Goal: Task Accomplishment & Management: Manage account settings

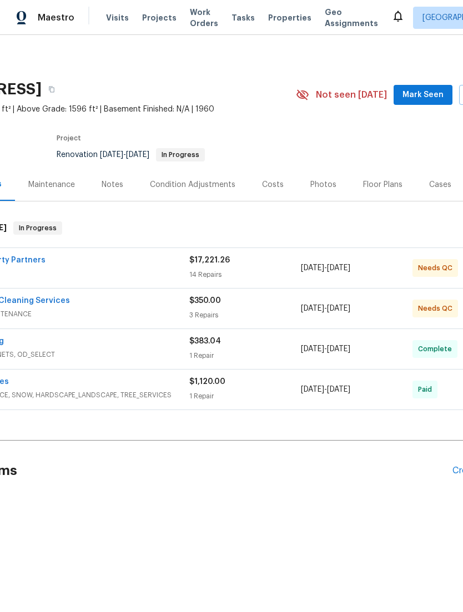
scroll to position [0, 104]
click at [43, 268] on div "[PERSON_NAME] Property Partners" at bounding box center [52, 261] width 279 height 13
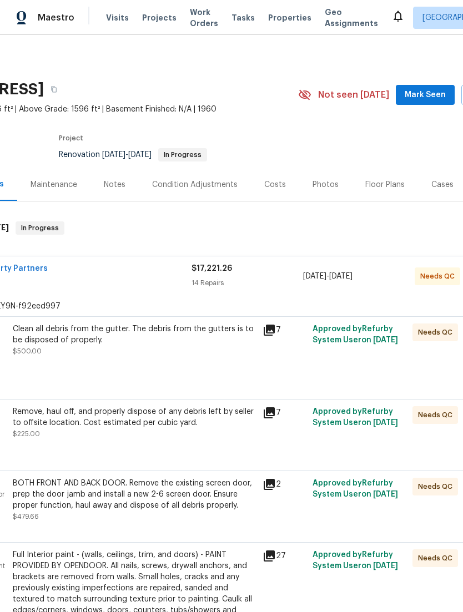
click at [64, 372] on div "Clean all debris from the gutter. The debris from the gutters is to be disposed…" at bounding box center [134, 351] width 250 height 62
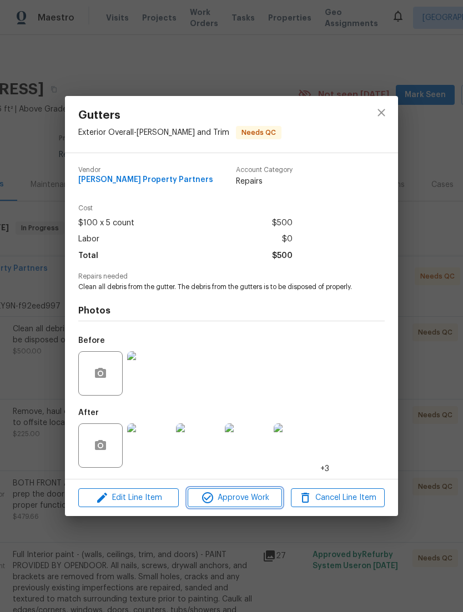
click at [250, 505] on span "Approve Work" at bounding box center [234, 498] width 87 height 14
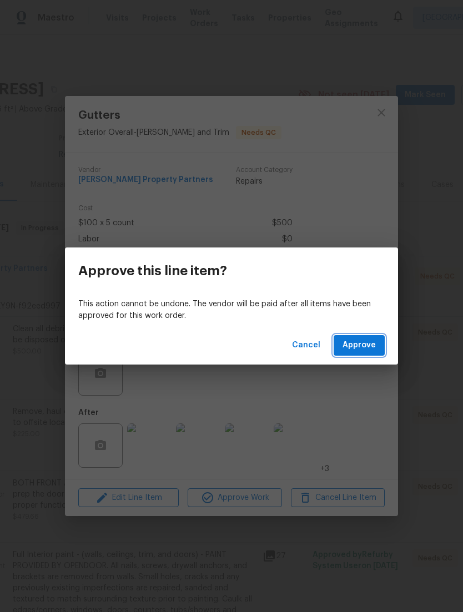
click at [383, 349] on button "Approve" at bounding box center [359, 345] width 51 height 21
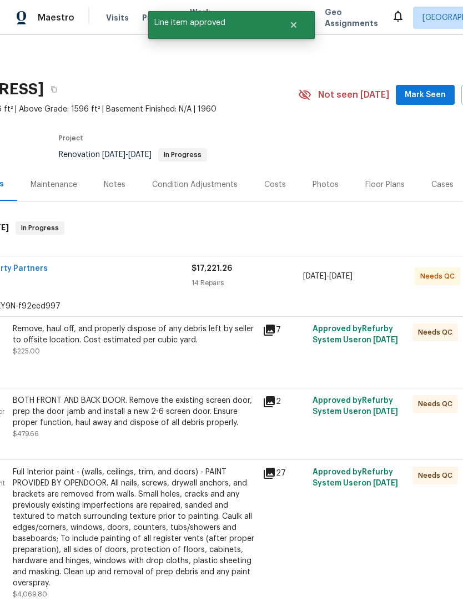
click at [413, 360] on div "Needs QC" at bounding box center [434, 345] width 50 height 51
click at [74, 371] on div "Remove, haul off, and properly dispose of any debris left by seller to offsite …" at bounding box center [134, 345] width 250 height 51
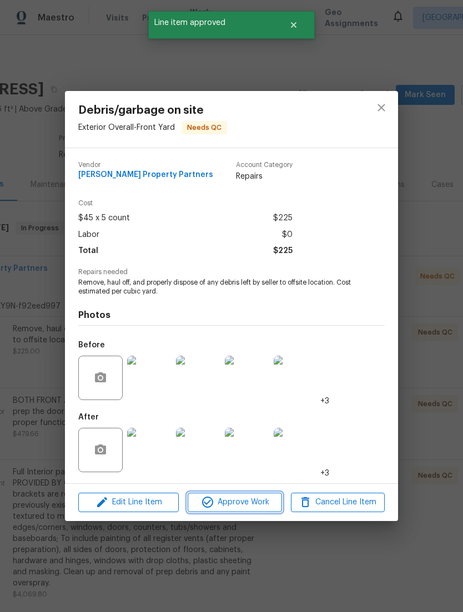
click at [262, 509] on span "Approve Work" at bounding box center [234, 503] width 87 height 14
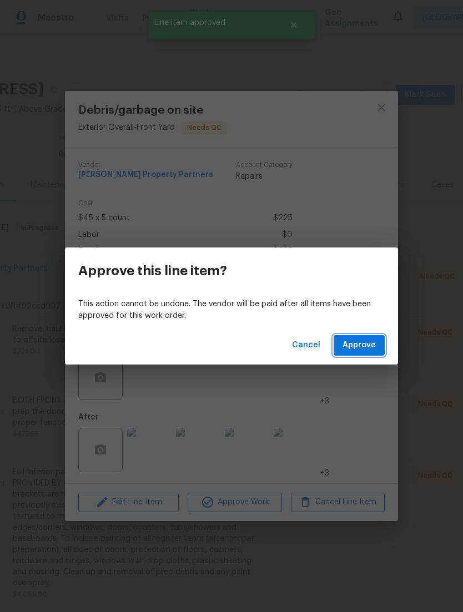
click at [377, 340] on button "Approve" at bounding box center [359, 345] width 51 height 21
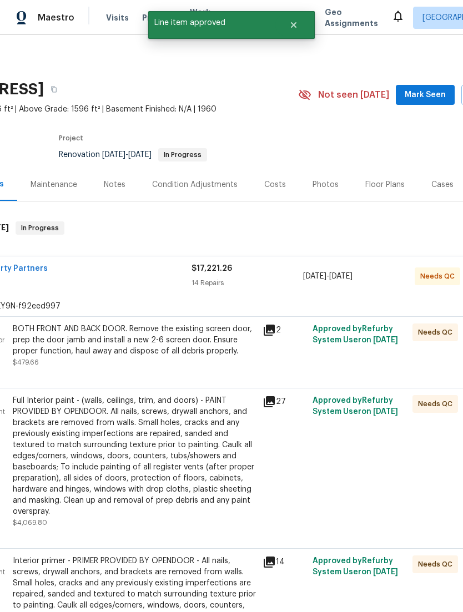
click at [78, 368] on div "BOTH FRONT AND BACK DOOR. Remove the existing screen door, prep the door jamb a…" at bounding box center [134, 346] width 243 height 44
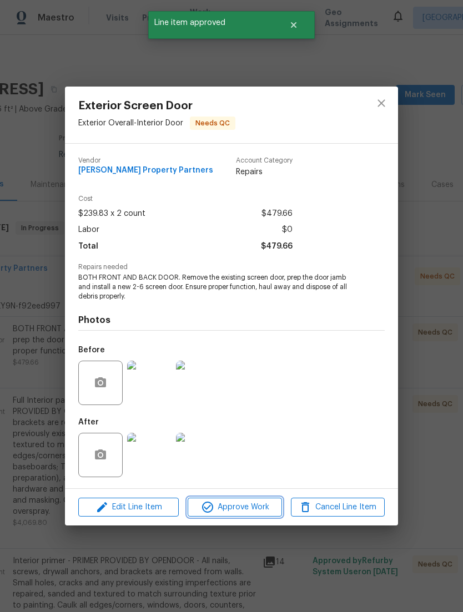
click at [259, 517] on button "Approve Work" at bounding box center [235, 507] width 94 height 19
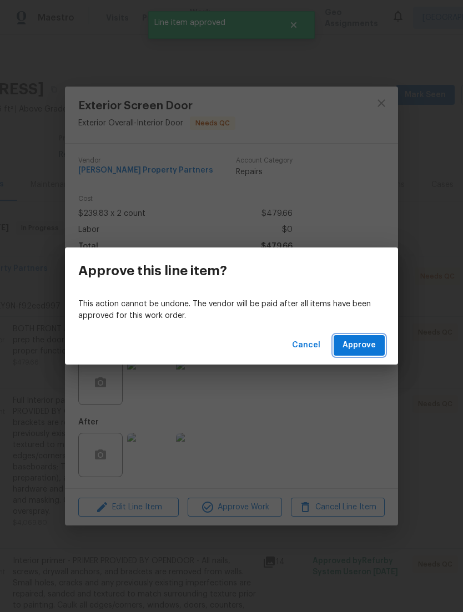
click at [366, 344] on span "Approve" at bounding box center [358, 346] width 33 height 14
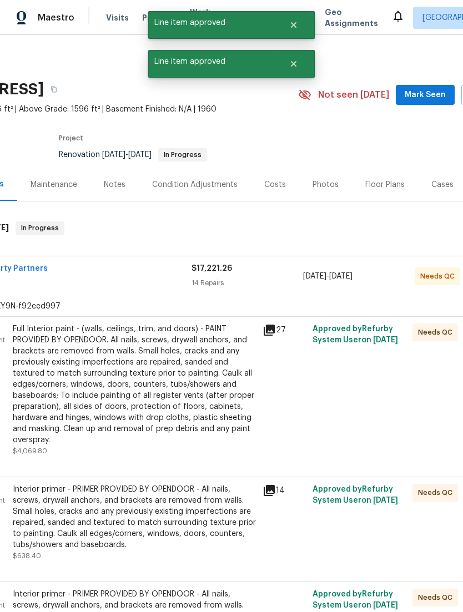
click at [97, 372] on div "Full Interior paint - (walls, ceilings, trim, and doors) - PAINT PROVIDED BY OP…" at bounding box center [134, 385] width 243 height 122
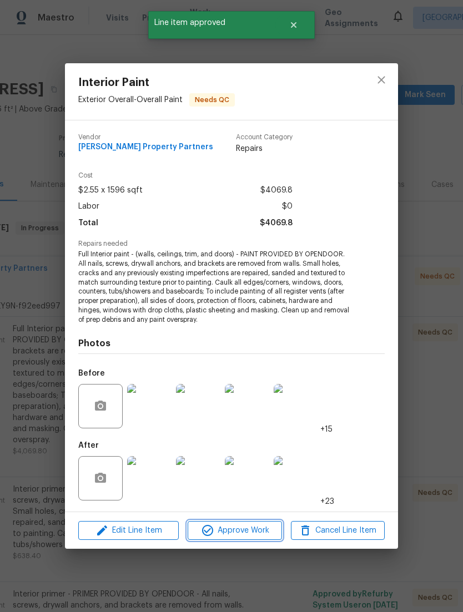
click at [261, 536] on span "Approve Work" at bounding box center [234, 531] width 87 height 14
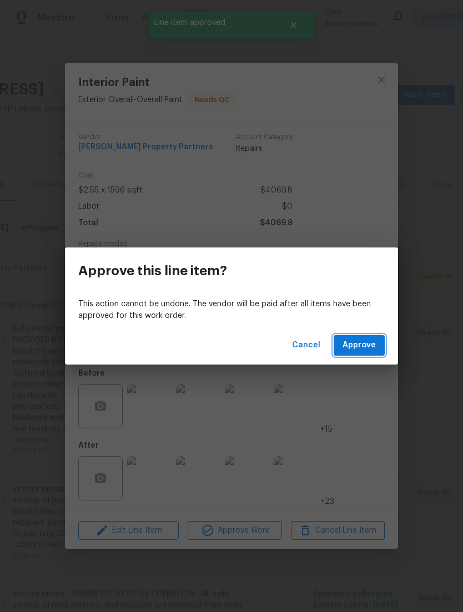
click at [377, 350] on button "Approve" at bounding box center [359, 345] width 51 height 21
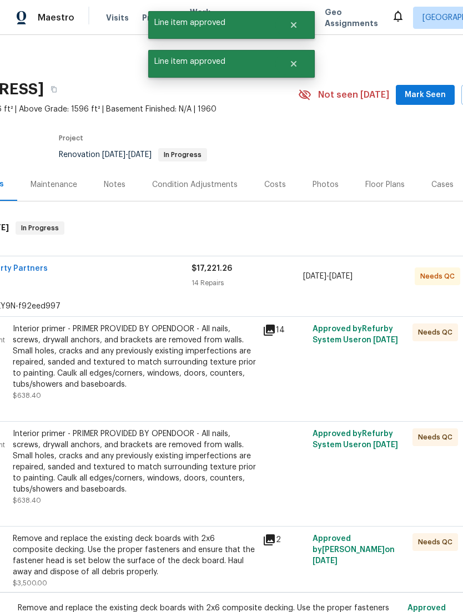
click at [85, 364] on div "Interior primer - PRIMER PROVIDED BY OPENDOOR - All nails, screws, drywall anch…" at bounding box center [134, 357] width 243 height 67
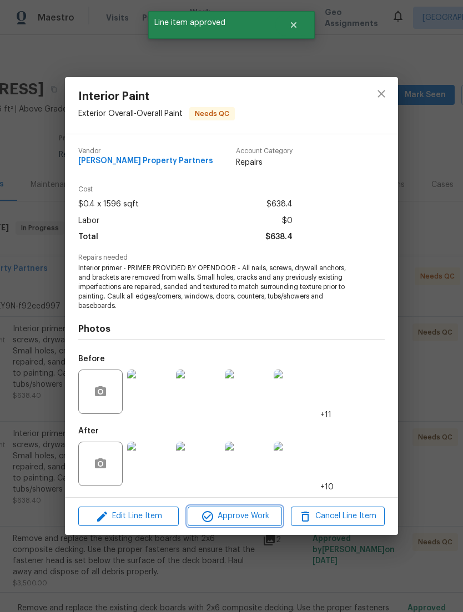
click at [263, 515] on span "Approve Work" at bounding box center [234, 517] width 87 height 14
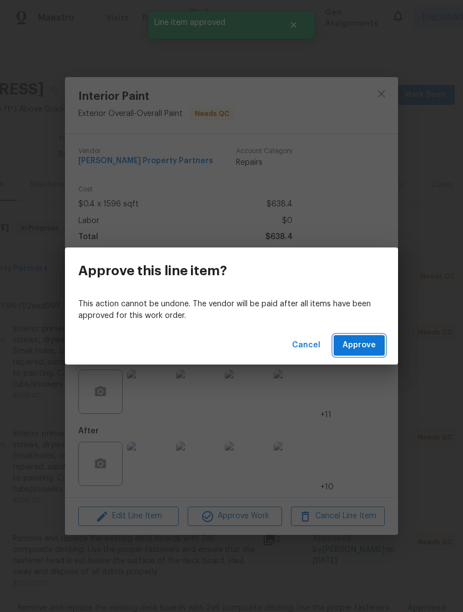
click at [372, 345] on span "Approve" at bounding box center [358, 346] width 33 height 14
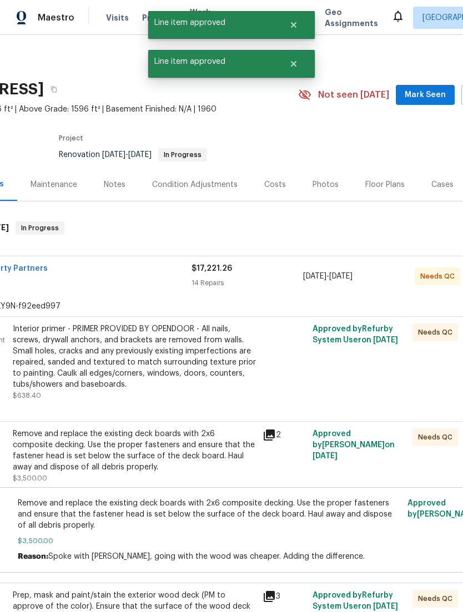
click at [84, 364] on div "Interior primer - PRIMER PROVIDED BY OPENDOOR - All nails, screws, drywall anch…" at bounding box center [134, 357] width 243 height 67
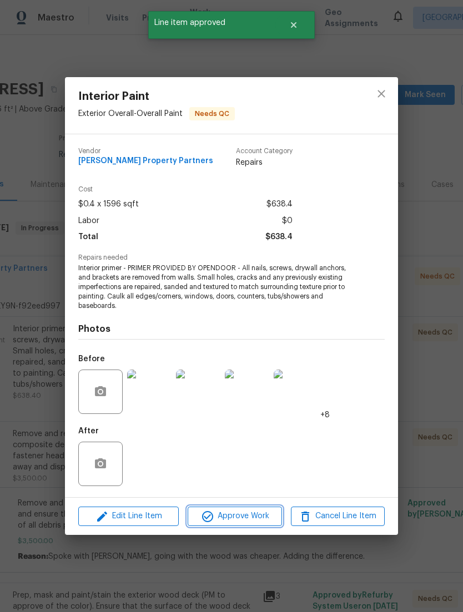
click at [263, 523] on span "Approve Work" at bounding box center [234, 517] width 87 height 14
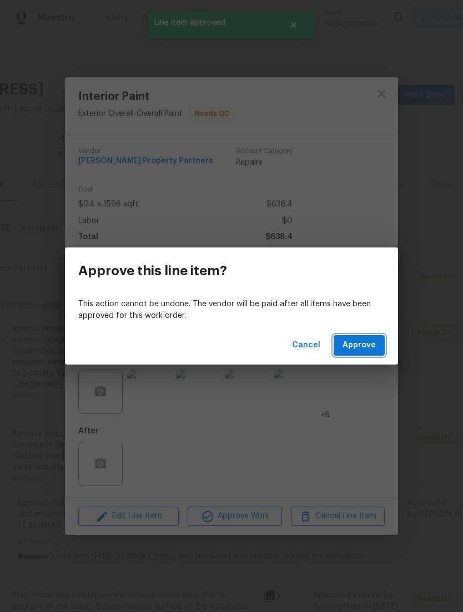
click at [371, 340] on span "Approve" at bounding box center [358, 346] width 33 height 14
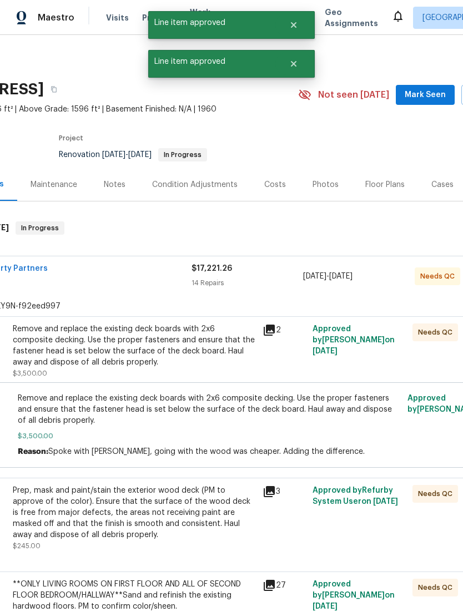
click at [74, 367] on div "Remove and replace the existing deck boards with 2x6 composite decking. Use the…" at bounding box center [134, 346] width 243 height 44
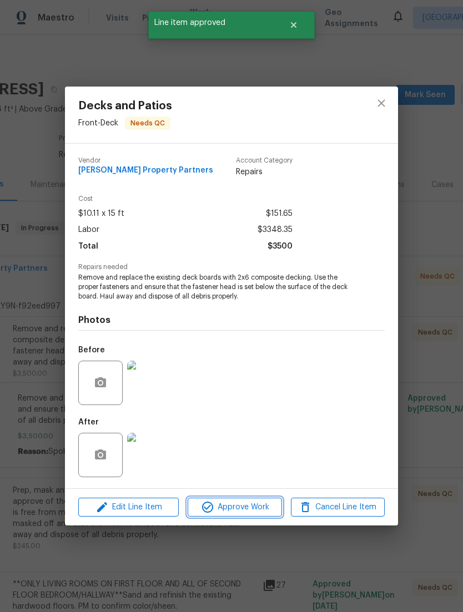
click at [265, 514] on span "Approve Work" at bounding box center [234, 508] width 87 height 14
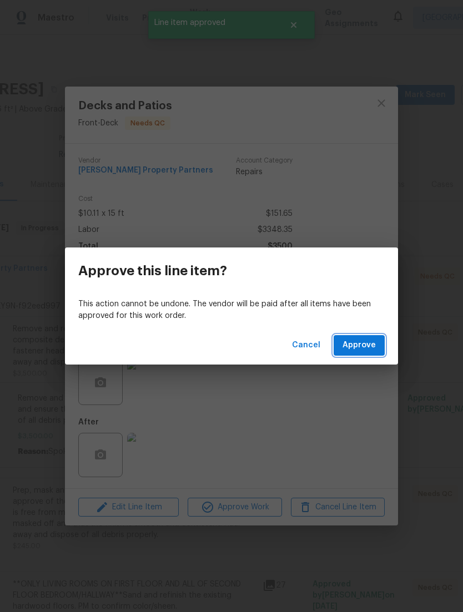
click at [368, 345] on span "Approve" at bounding box center [358, 346] width 33 height 14
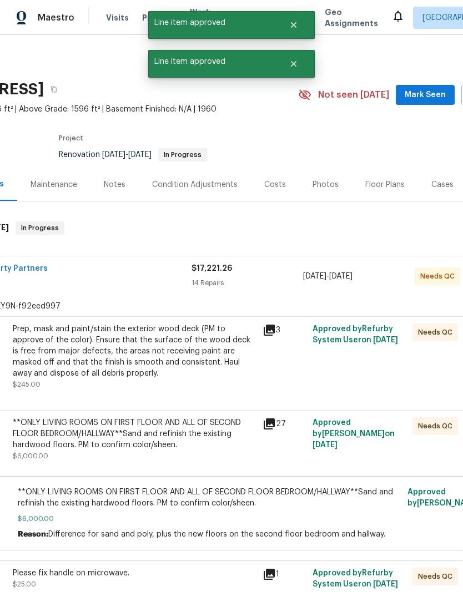
click at [80, 367] on div "Prep, mask and paint/stain the exterior wood deck (PM to approve of the color).…" at bounding box center [134, 352] width 243 height 56
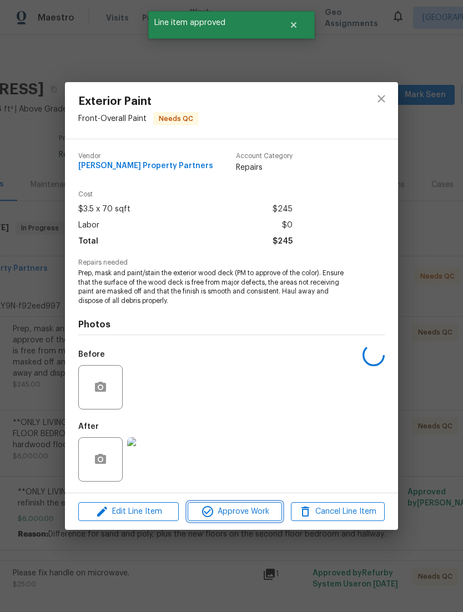
click at [258, 519] on span "Approve Work" at bounding box center [234, 512] width 87 height 14
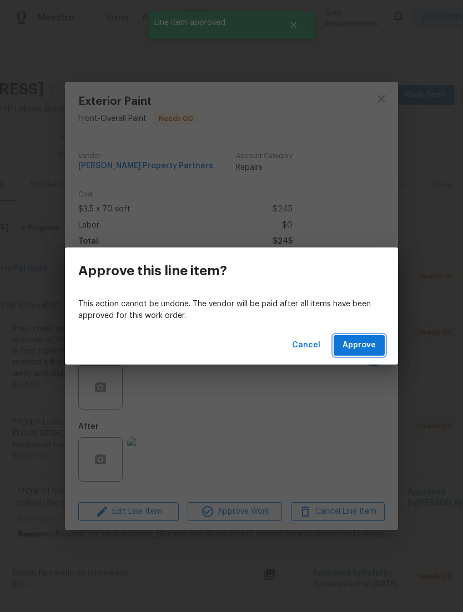
click at [375, 344] on span "Approve" at bounding box center [358, 346] width 33 height 14
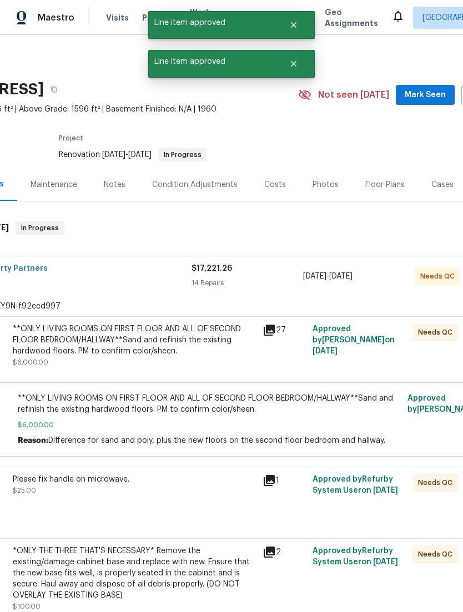
click at [93, 357] on div "**ONLY LIVING ROOMS ON FIRST FLOOR AND ALL OF SECOND FLOOR BEDROOM/HALLWAY**San…" at bounding box center [134, 340] width 243 height 33
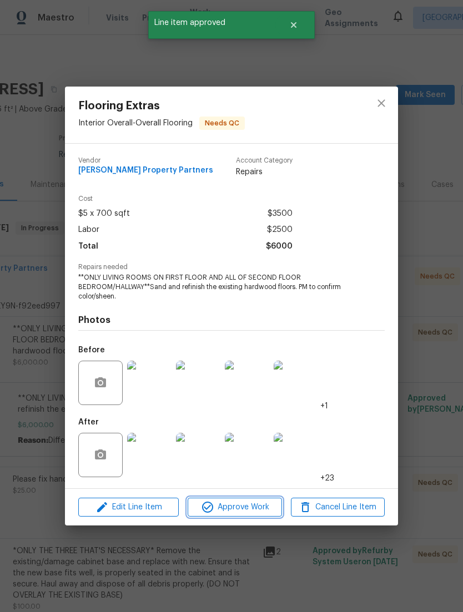
click at [265, 511] on span "Approve Work" at bounding box center [234, 508] width 87 height 14
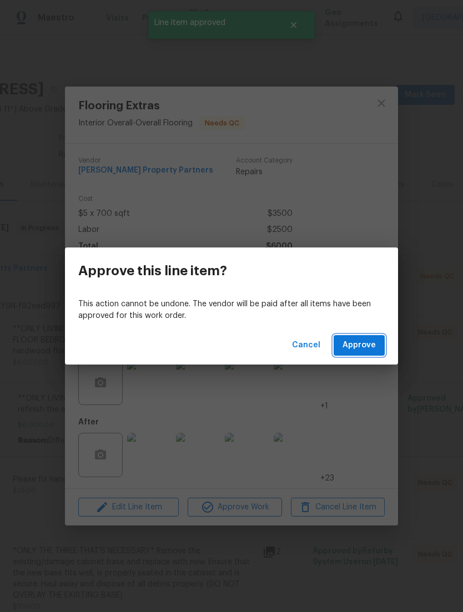
click at [374, 343] on span "Approve" at bounding box center [358, 346] width 33 height 14
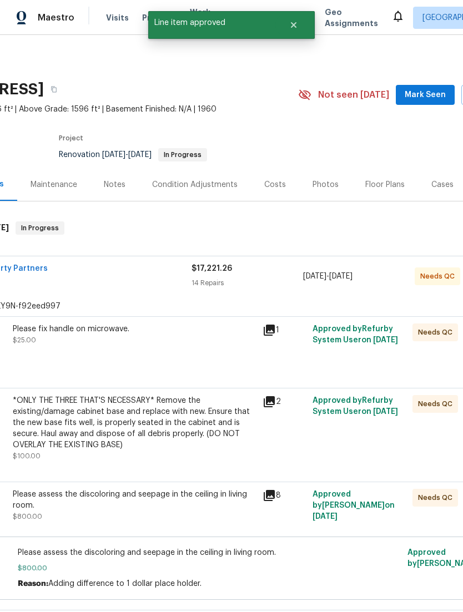
click at [95, 371] on div "Please fix handle on microwave. $25.00" at bounding box center [134, 345] width 250 height 51
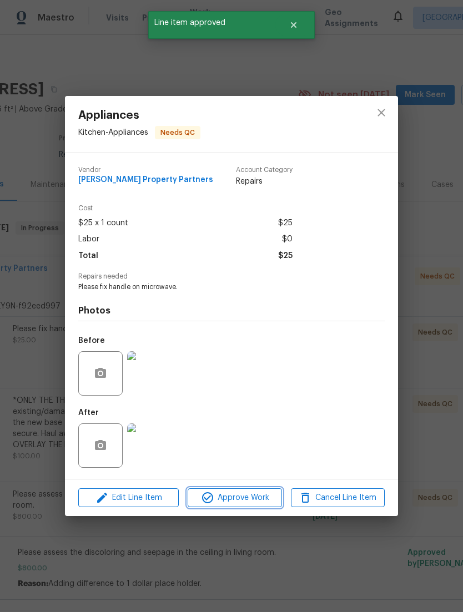
click at [259, 505] on span "Approve Work" at bounding box center [234, 498] width 87 height 14
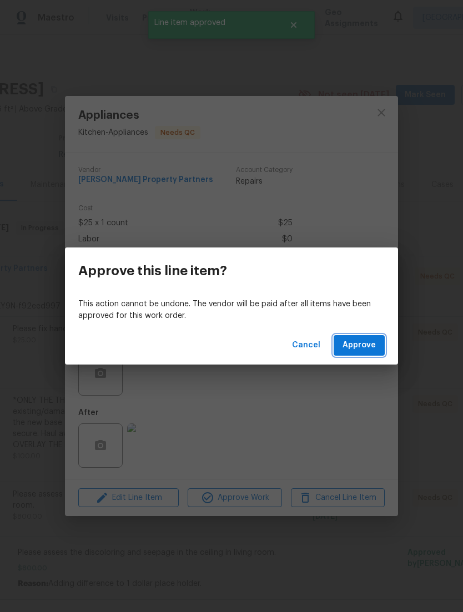
click at [372, 344] on span "Approve" at bounding box center [358, 346] width 33 height 14
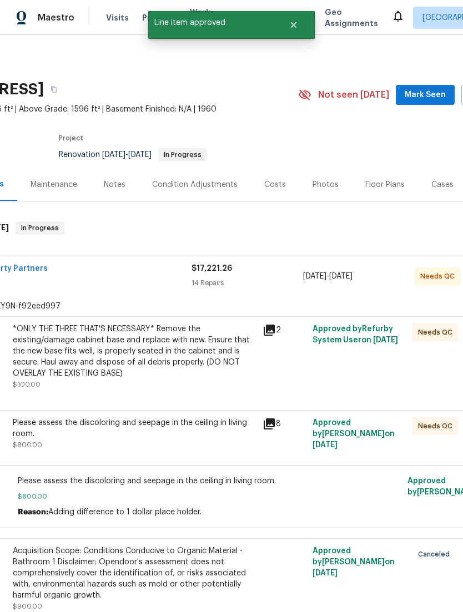
click at [95, 368] on div "*ONLY THE THREE THAT'S NECESSARY* Remove the existing/damage cabinet base and r…" at bounding box center [134, 352] width 243 height 56
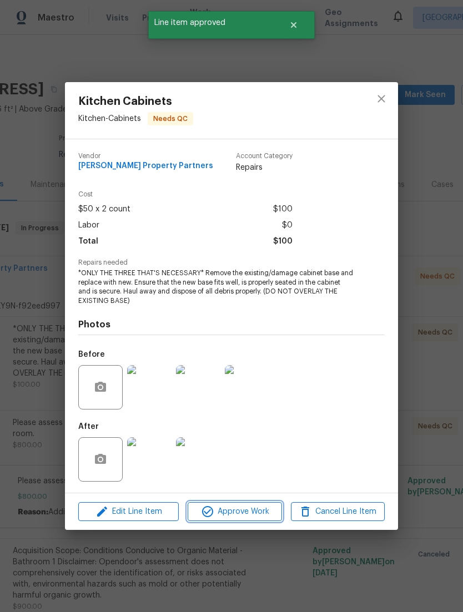
click at [259, 519] on span "Approve Work" at bounding box center [234, 512] width 87 height 14
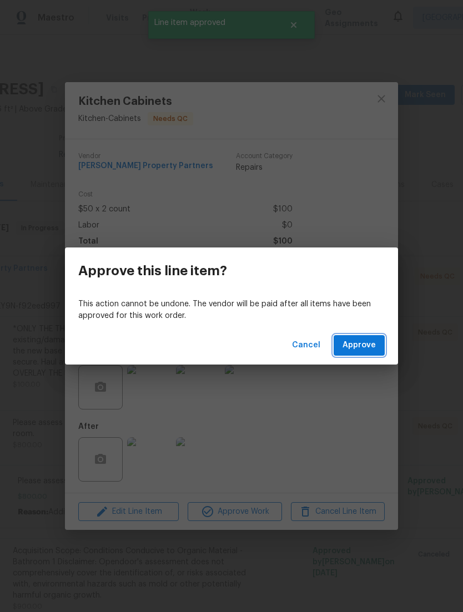
click at [373, 343] on span "Approve" at bounding box center [358, 346] width 33 height 14
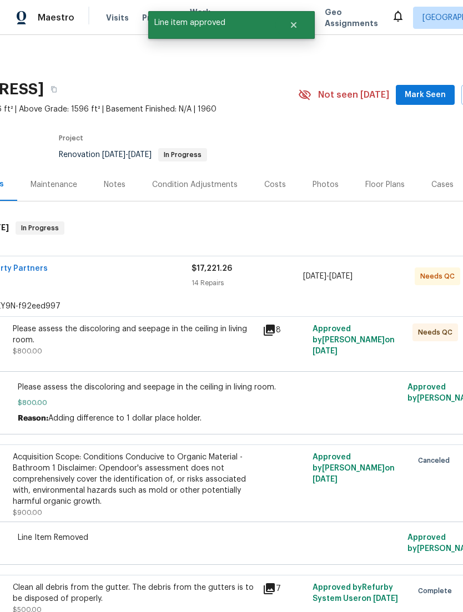
click at [83, 357] on div "Please assess the discoloring and seepage in the ceiling in living room. $800.00" at bounding box center [134, 340] width 243 height 33
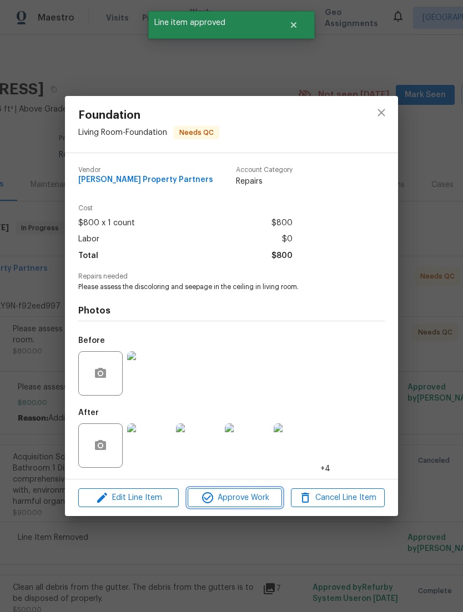
click at [266, 502] on span "Approve Work" at bounding box center [234, 498] width 87 height 14
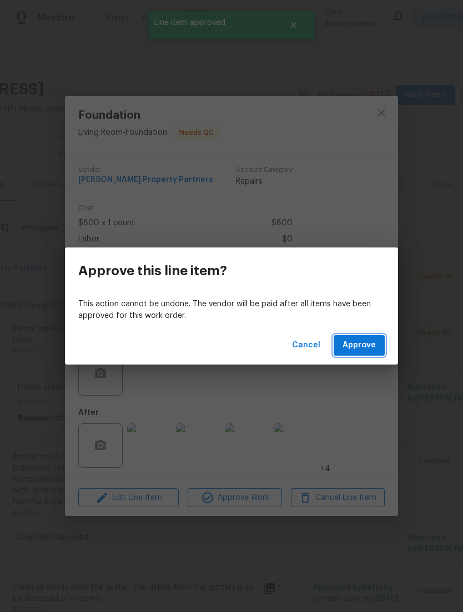
click at [375, 342] on span "Approve" at bounding box center [358, 346] width 33 height 14
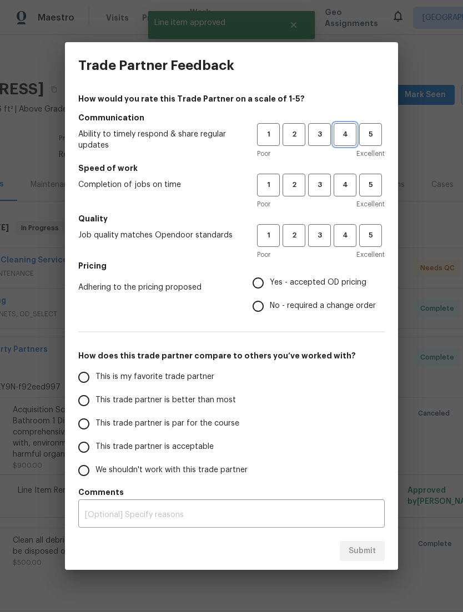
click at [340, 142] on button "4" at bounding box center [345, 134] width 23 height 23
click at [376, 194] on button "5" at bounding box center [370, 185] width 23 height 23
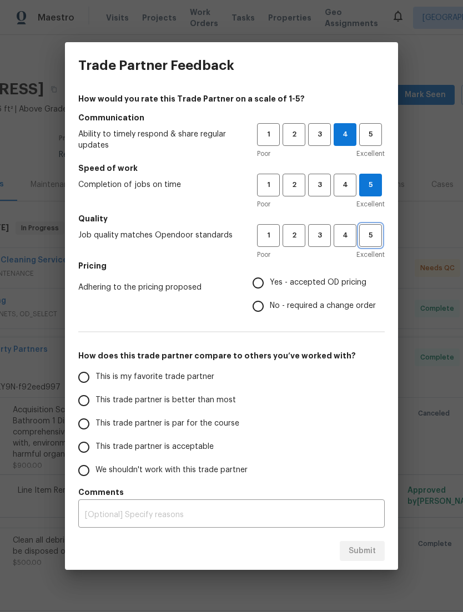
click at [368, 240] on span "5" at bounding box center [370, 235] width 21 height 13
click at [349, 284] on span "Yes - accepted OD pricing" at bounding box center [318, 283] width 97 height 12
click at [270, 284] on input "Yes - accepted OD pricing" at bounding box center [257, 282] width 23 height 23
radio input "true"
click at [89, 410] on input "This trade partner is better than most" at bounding box center [83, 400] width 23 height 23
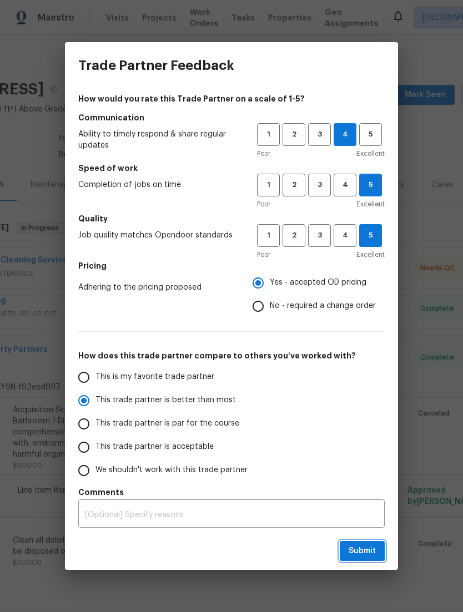
click at [359, 550] on span "Submit" at bounding box center [362, 552] width 27 height 14
radio input "true"
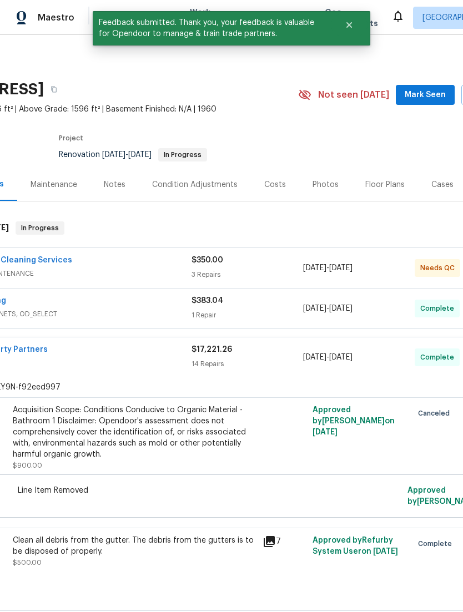
click at [352, 274] on span "[DATE] - [DATE]" at bounding box center [327, 268] width 49 height 11
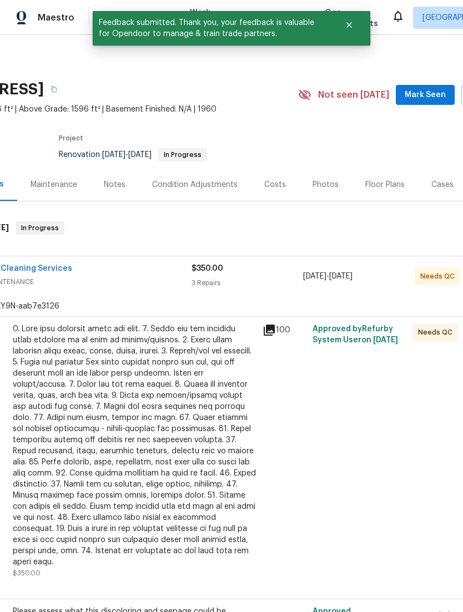
click at [88, 408] on div at bounding box center [134, 446] width 243 height 244
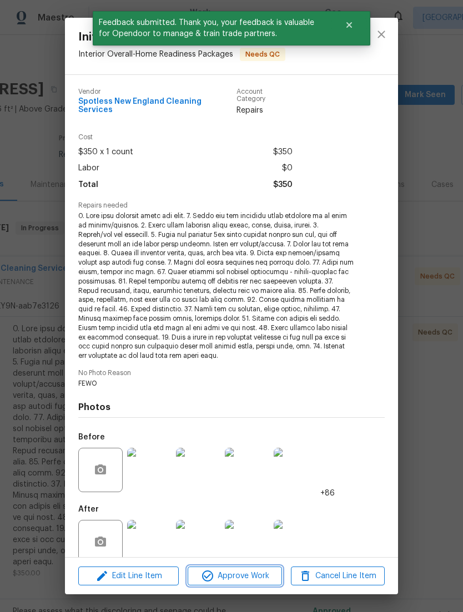
click at [254, 576] on span "Approve Work" at bounding box center [234, 577] width 87 height 14
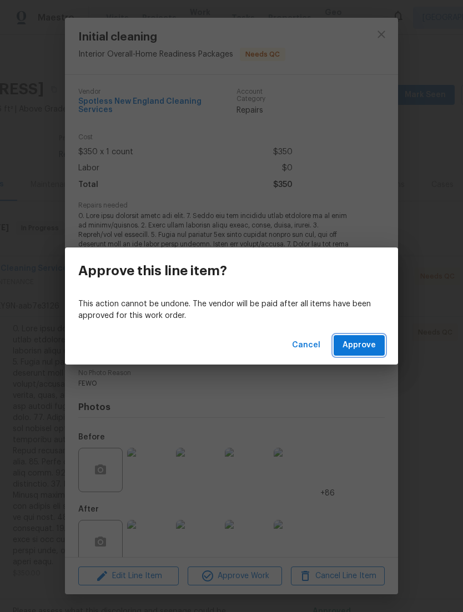
click at [363, 347] on span "Approve" at bounding box center [358, 346] width 33 height 14
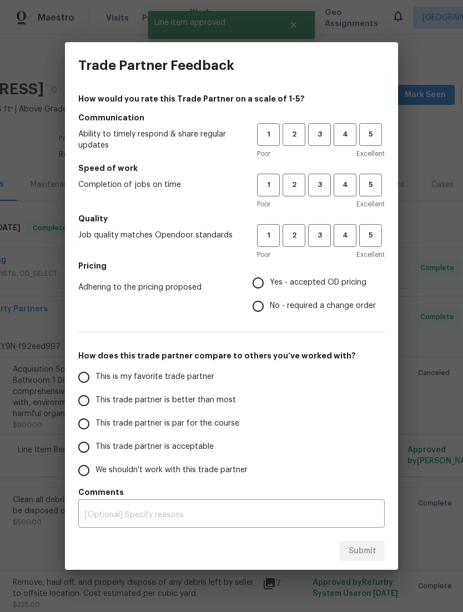
click at [371, 133] on span "5" at bounding box center [370, 134] width 21 height 13
click at [371, 182] on span "5" at bounding box center [370, 185] width 21 height 13
click at [381, 236] on button "5" at bounding box center [370, 235] width 23 height 23
click at [349, 288] on span "Yes - accepted OD pricing" at bounding box center [318, 283] width 97 height 12
click at [270, 288] on input "Yes - accepted OD pricing" at bounding box center [257, 282] width 23 height 23
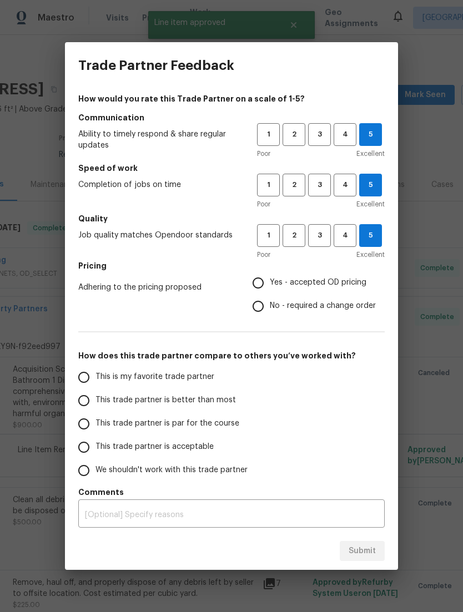
radio input "true"
click at [88, 379] on input "This is my favorite trade partner" at bounding box center [83, 377] width 23 height 23
click at [363, 552] on span "Submit" at bounding box center [362, 552] width 27 height 14
radio input "true"
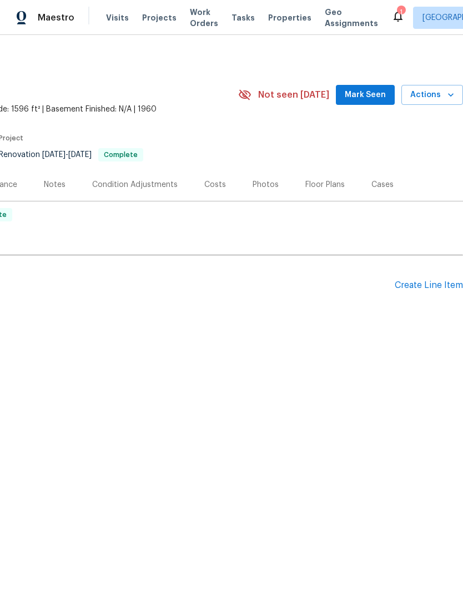
click at [442, 105] on button "Actions" at bounding box center [432, 95] width 62 height 21
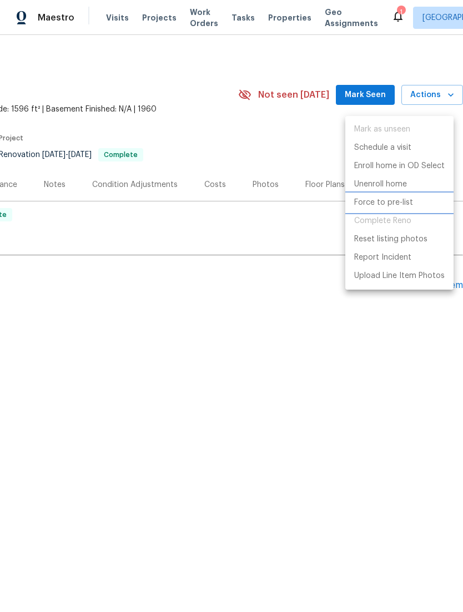
click at [399, 208] on p "Force to pre-list" at bounding box center [383, 203] width 59 height 12
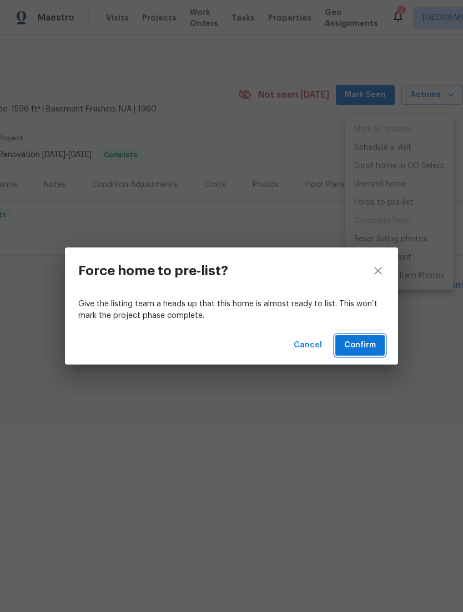
click at [372, 351] on span "Confirm" at bounding box center [360, 346] width 32 height 14
